Goal: Find specific page/section: Find specific page/section

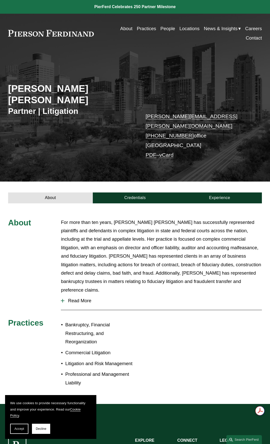
click at [185, 28] on link "Locations" at bounding box center [190, 28] width 20 height 9
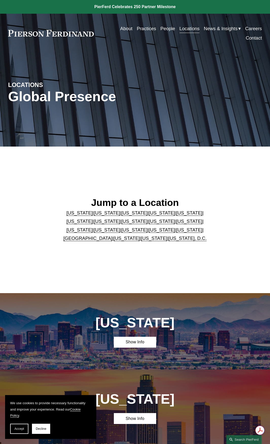
click at [176, 232] on link "[US_STATE]" at bounding box center [189, 229] width 26 height 5
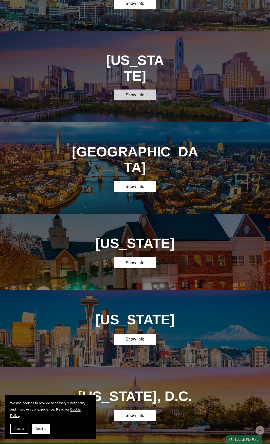
click at [134, 90] on link "Show Info" at bounding box center [135, 95] width 42 height 11
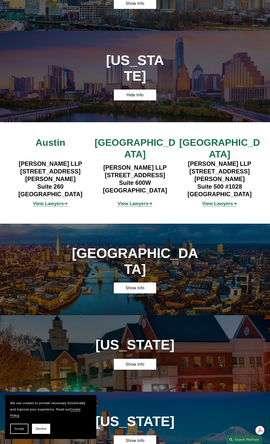
click at [218, 201] on strong "View Lawyers" at bounding box center [217, 203] width 31 height 5
